Goal: Task Accomplishment & Management: Use online tool/utility

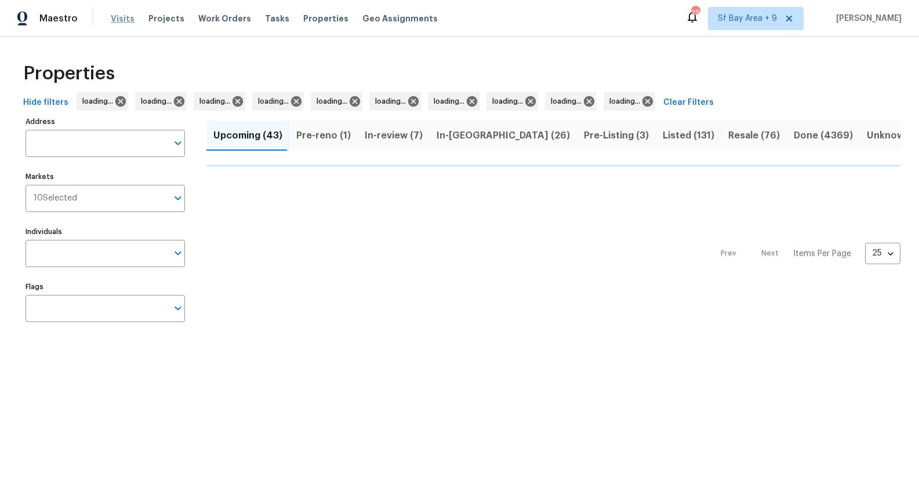
click at [121, 19] on span "Visits" at bounding box center [123, 19] width 24 height 12
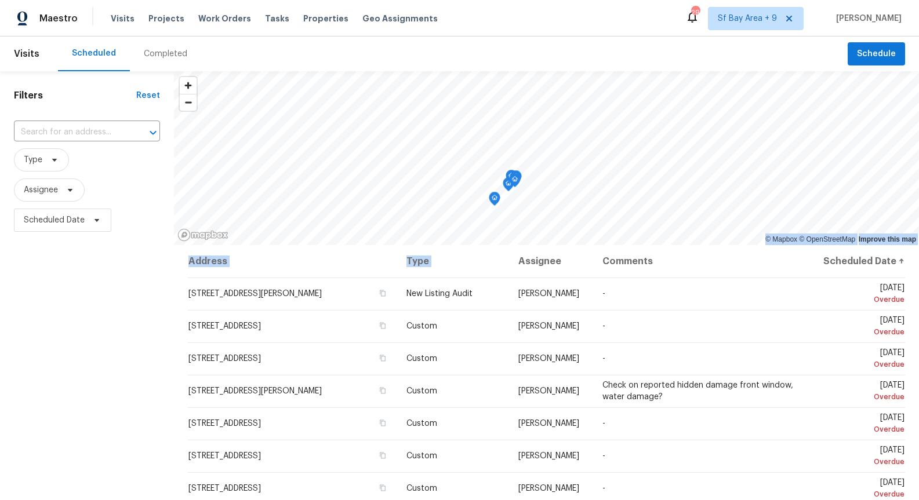
click at [552, 192] on div "© Mapbox © OpenStreetMap Improve this map Address Type Assignee Comments Schedu…" at bounding box center [546, 358] width 745 height 574
drag, startPoint x: 565, startPoint y: 246, endPoint x: 481, endPoint y: 66, distance: 198.7
click at [481, 66] on div "Visits Scheduled Completed Schedule Filters Reset ​ Type Assignee Scheduled Dat…" at bounding box center [459, 269] width 919 height 464
click at [434, 130] on icon "Map marker" at bounding box center [435, 130] width 10 height 13
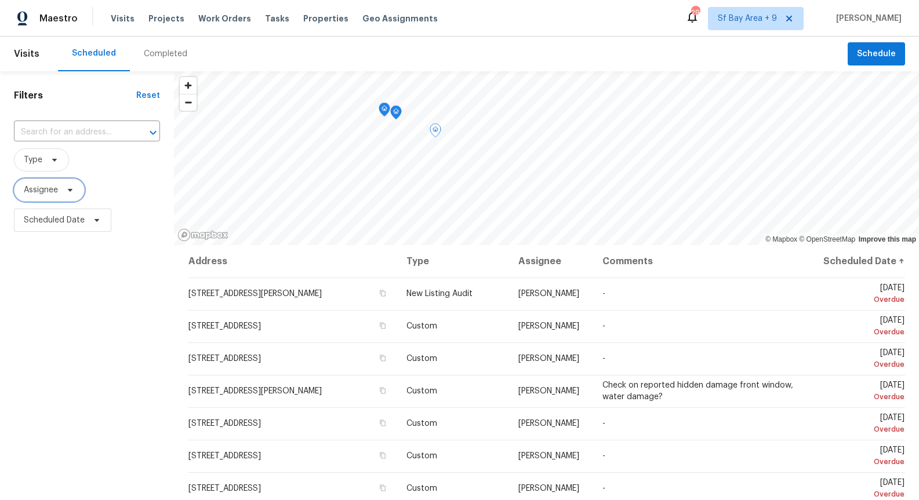
click at [71, 186] on icon at bounding box center [70, 190] width 9 height 9
type input "[PERSON_NAME]"
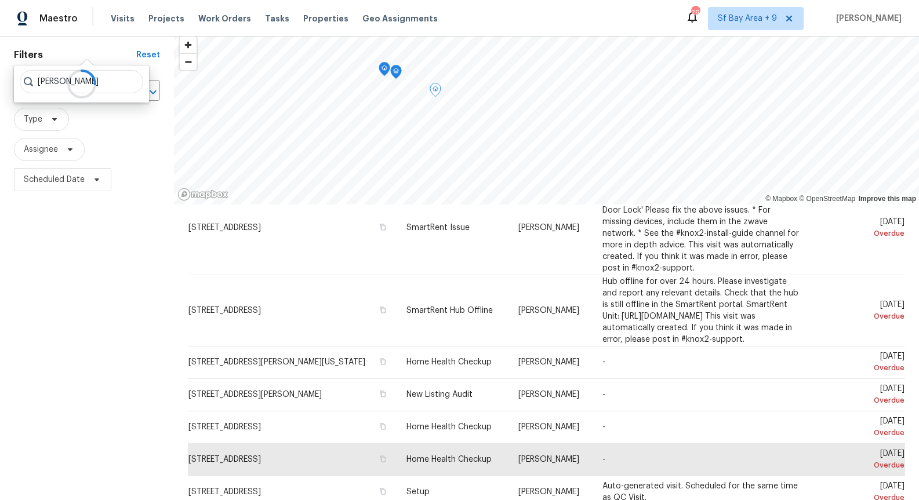
scroll to position [145, 0]
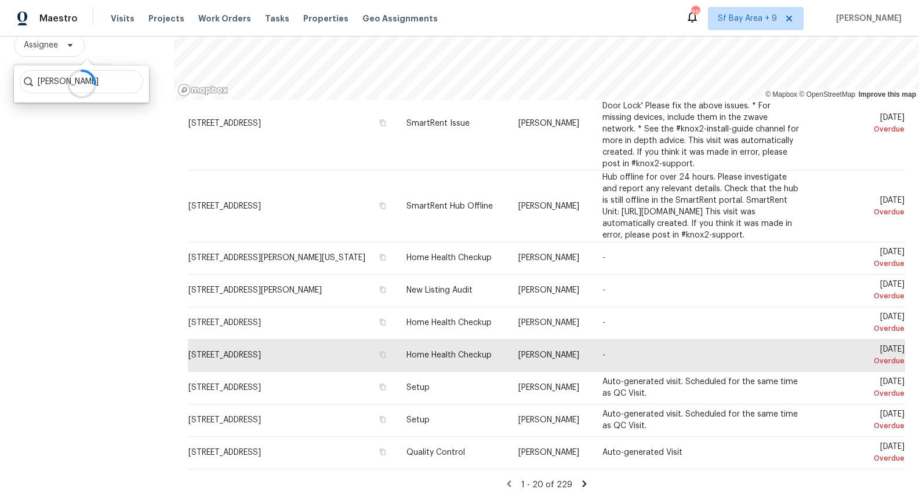
click at [583, 484] on icon at bounding box center [584, 484] width 4 height 6
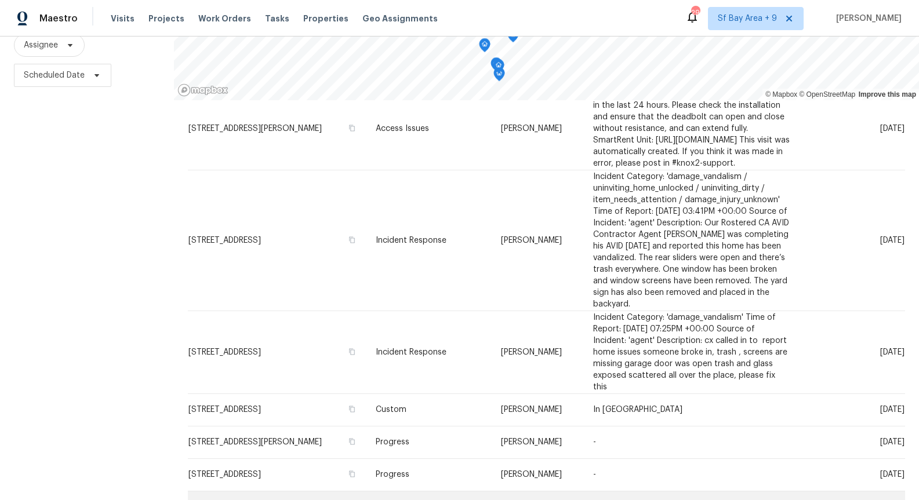
scroll to position [531, 0]
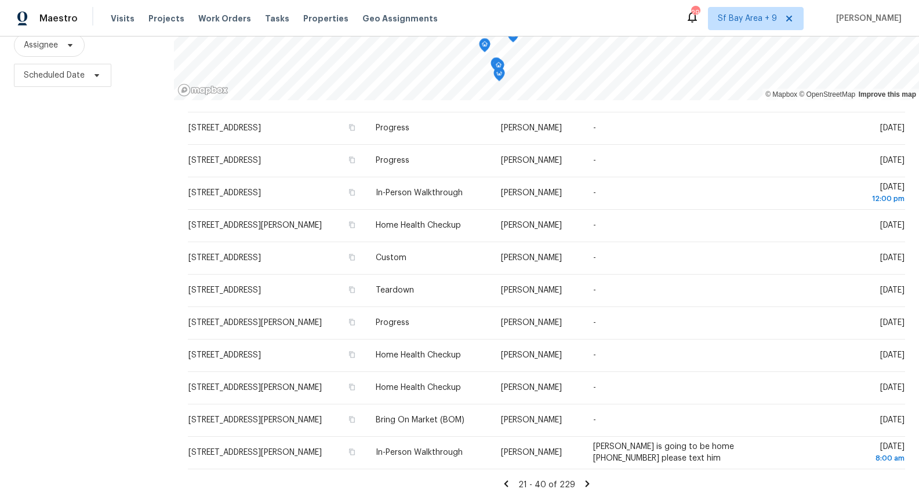
click at [585, 482] on icon at bounding box center [587, 484] width 4 height 6
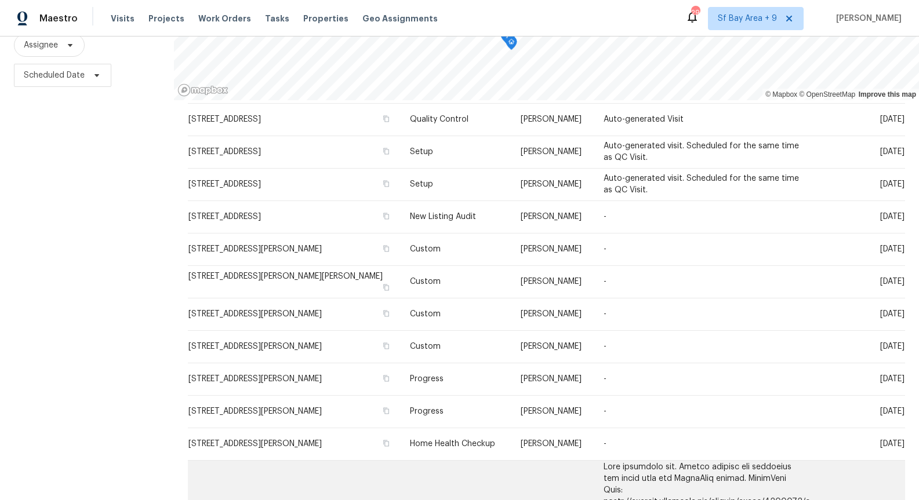
scroll to position [104, 0]
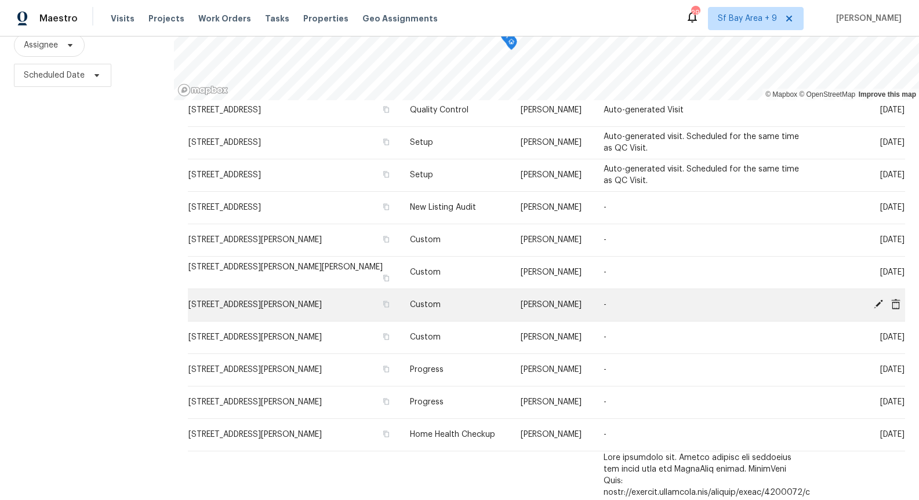
click at [322, 309] on span "[STREET_ADDRESS][PERSON_NAME]" at bounding box center [254, 305] width 133 height 8
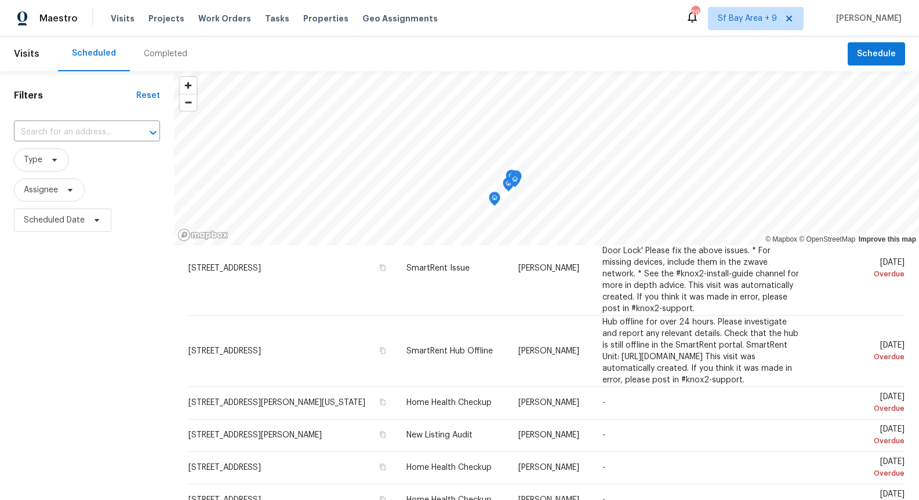
scroll to position [145, 0]
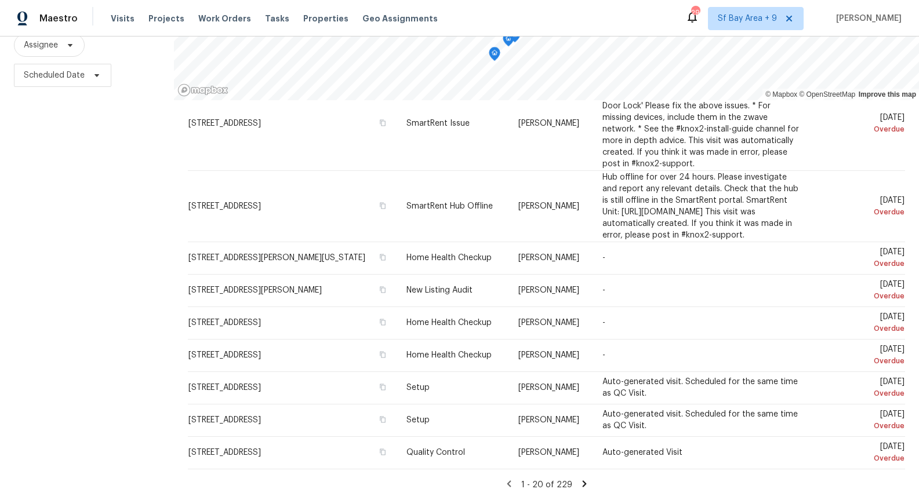
click at [582, 485] on icon at bounding box center [584, 484] width 4 height 6
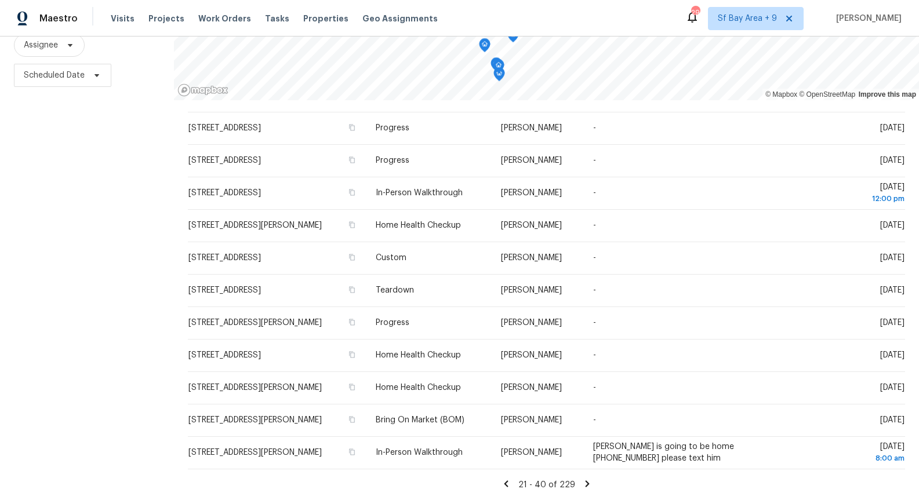
click at [586, 482] on icon at bounding box center [587, 484] width 10 height 10
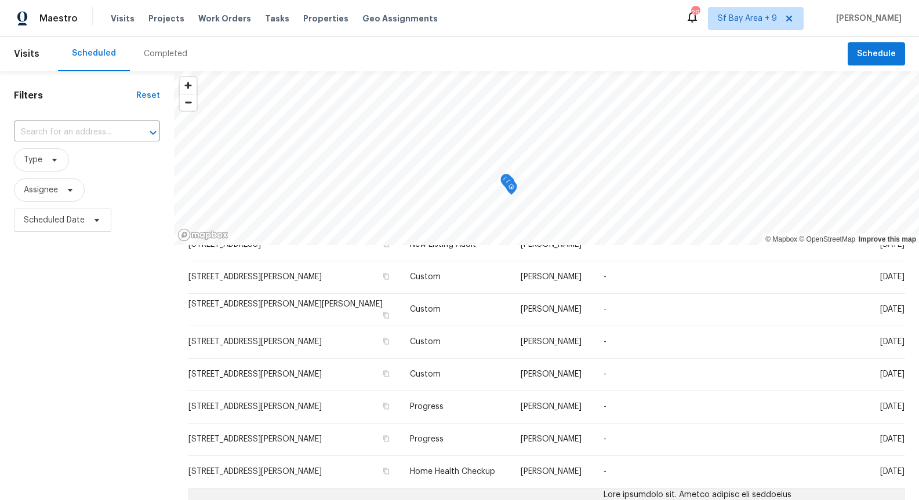
scroll to position [213, 0]
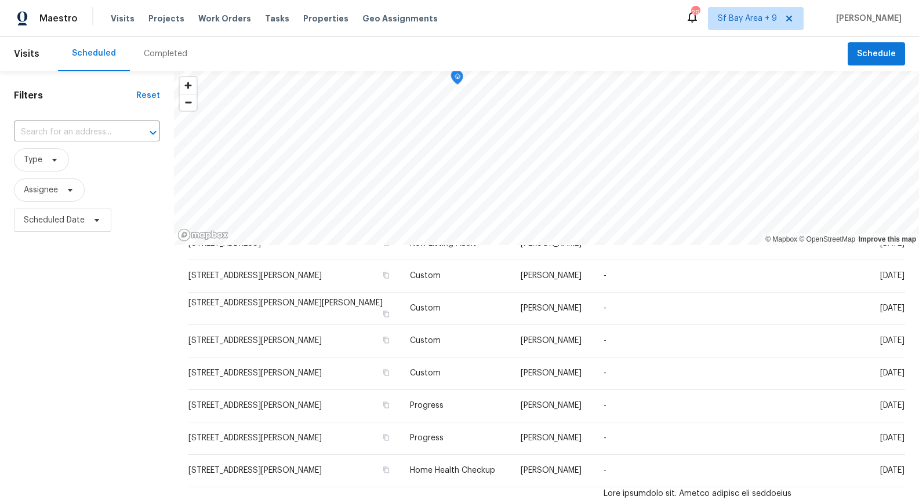
click at [355, 0] on html "Maestro Visits Projects Work Orders Tasks Properties Geo Assignments 29 Sf Bay …" at bounding box center [459, 250] width 919 height 500
click at [406, 30] on div "Maestro Visits Projects Work Orders Tasks Properties Geo Assignments 29 Sf Bay …" at bounding box center [459, 18] width 919 height 37
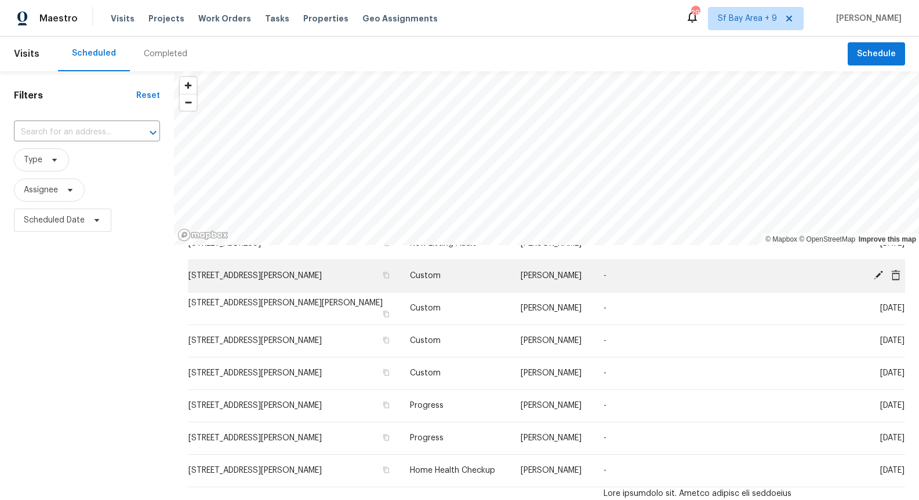
click at [416, 269] on div "© Mapbox © OpenStreetMap Improve this map Address Type Assignee Comments Schedu…" at bounding box center [546, 358] width 745 height 574
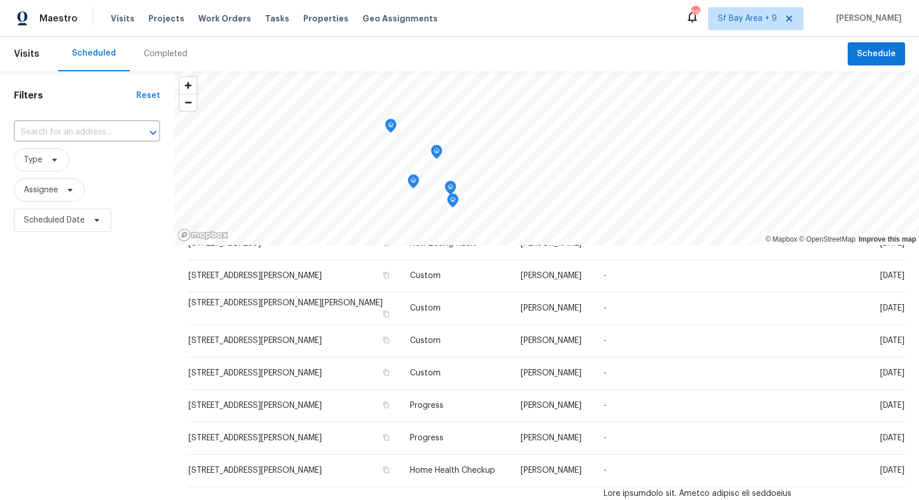
click at [388, 125] on icon "Map marker" at bounding box center [391, 125] width 10 height 13
